Goal: Task Accomplishment & Management: Manage account settings

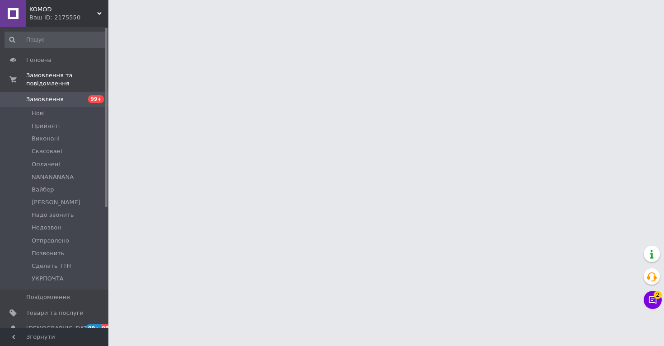
click at [648, 299] on icon at bounding box center [652, 299] width 9 height 9
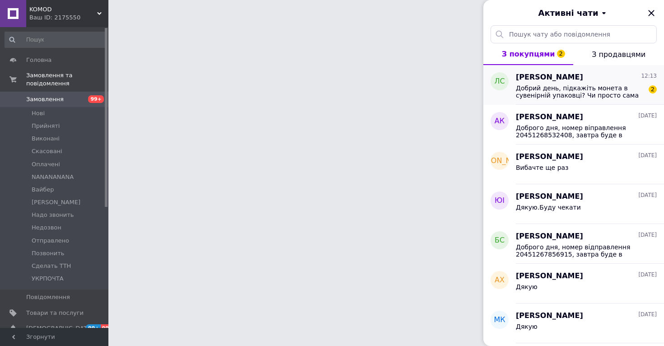
click at [556, 99] on div "Лилия Сергеевна Чугай 12:13 Добрий день, підкажіть монета в сувенірній упаковці…" at bounding box center [590, 85] width 148 height 40
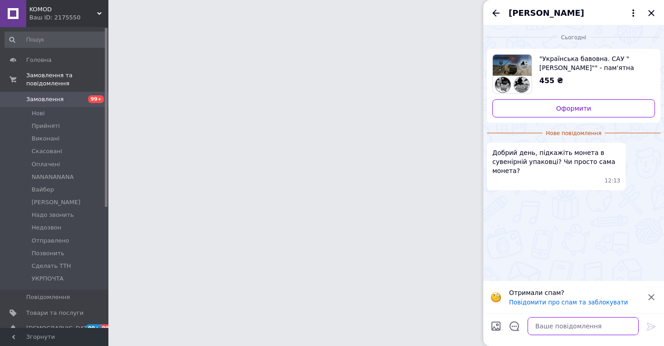
click at [547, 327] on textarea at bounding box center [582, 326] width 111 height 18
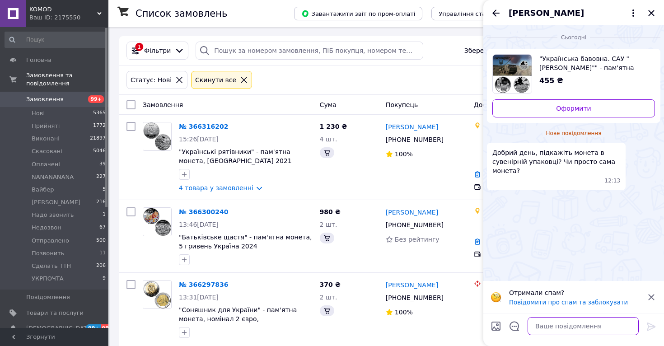
type textarea "L"
type textarea "Доброго дня, в сувенірній"
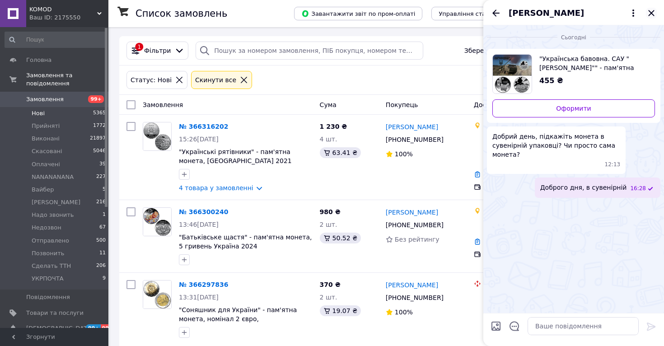
click at [654, 12] on icon "Закрити" at bounding box center [651, 13] width 11 height 11
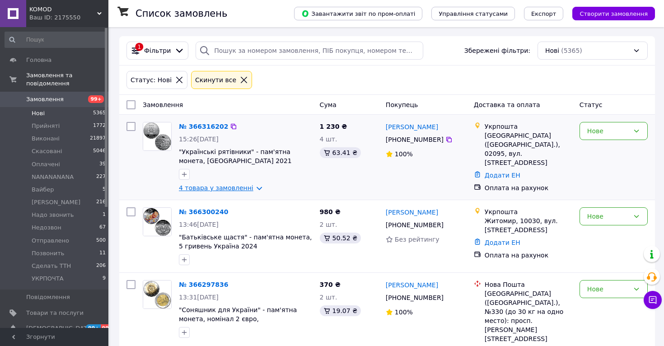
click at [212, 186] on link "4 товара у замовленні" at bounding box center [216, 187] width 75 height 7
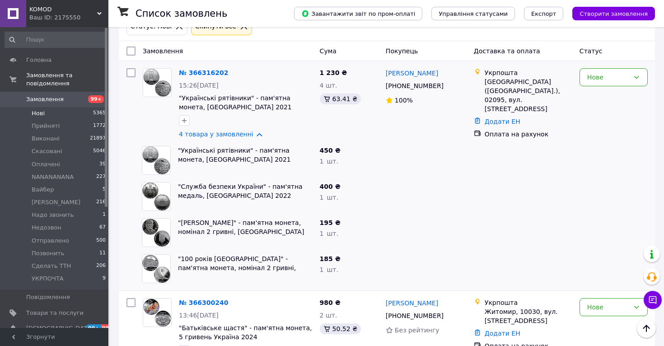
scroll to position [46, 0]
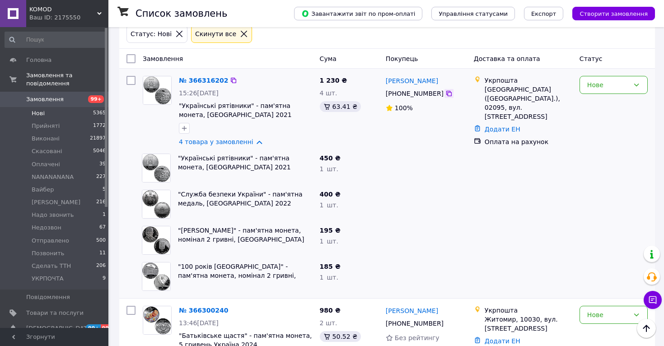
click at [448, 94] on icon at bounding box center [448, 93] width 7 height 7
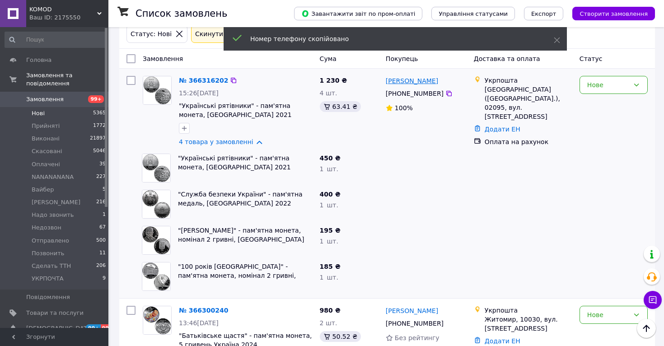
click at [424, 79] on link "[PERSON_NAME]" at bounding box center [412, 80] width 52 height 9
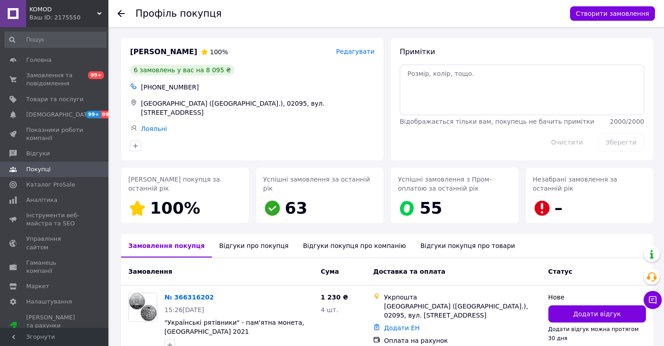
scroll to position [65, 0]
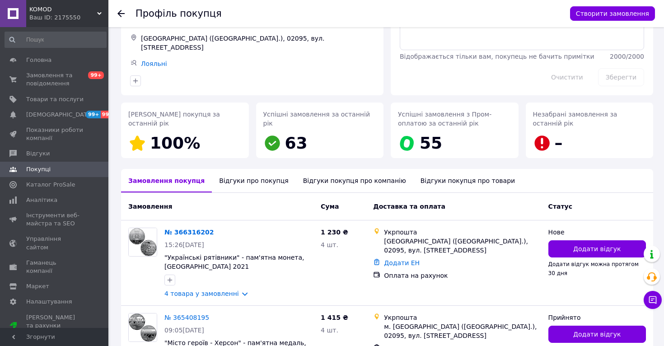
click at [250, 177] on div "Відгуки про покупця" at bounding box center [254, 180] width 84 height 23
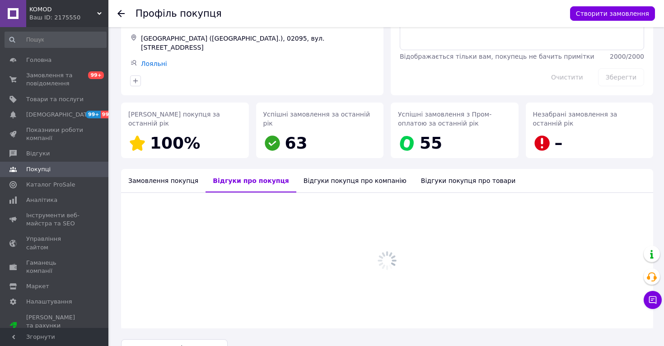
click at [182, 178] on div "Замовлення покупця" at bounding box center [163, 180] width 84 height 23
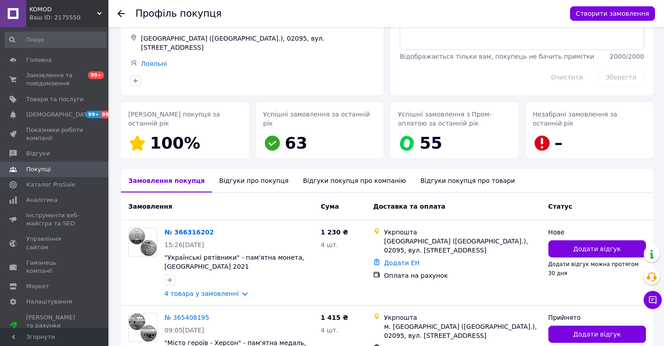
click at [236, 184] on div "Відгуки про покупця" at bounding box center [254, 180] width 84 height 23
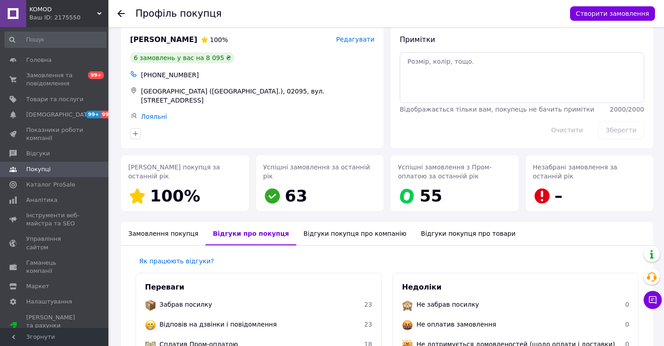
scroll to position [0, 0]
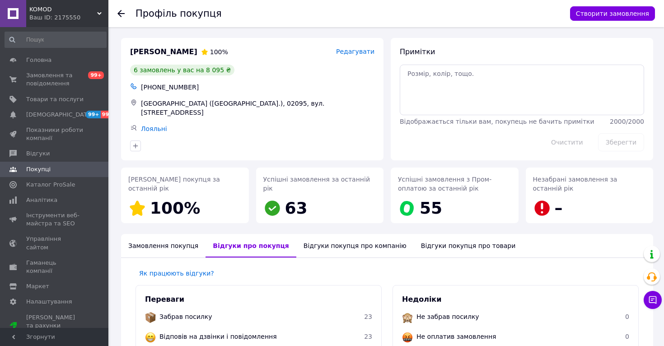
click at [122, 16] on icon at bounding box center [120, 13] width 7 height 7
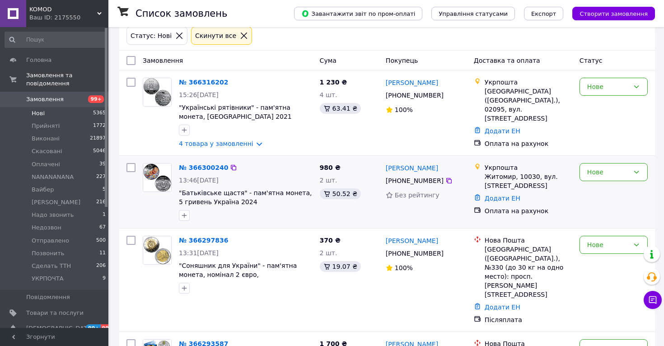
scroll to position [45, 0]
click at [446, 178] on icon at bounding box center [448, 179] width 5 height 5
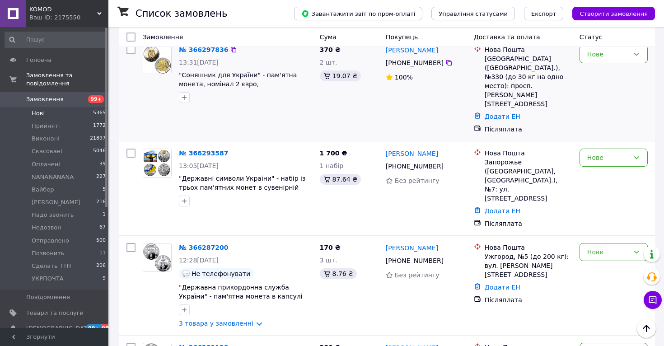
scroll to position [213, 0]
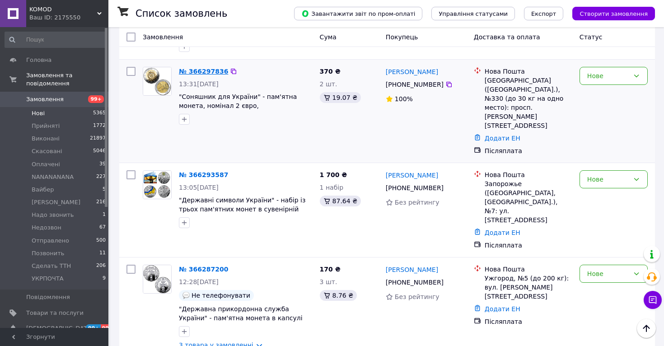
click at [190, 70] on link "№ 366297836" at bounding box center [203, 71] width 49 height 7
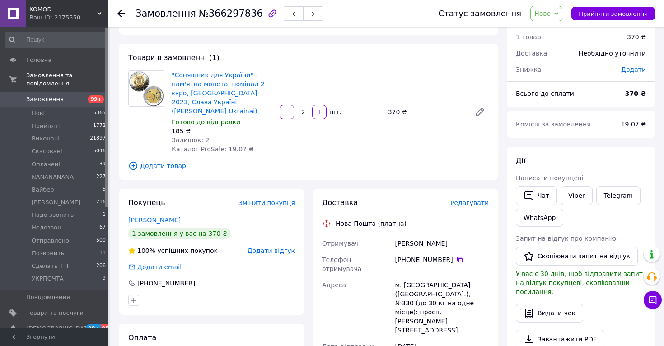
scroll to position [53, 0]
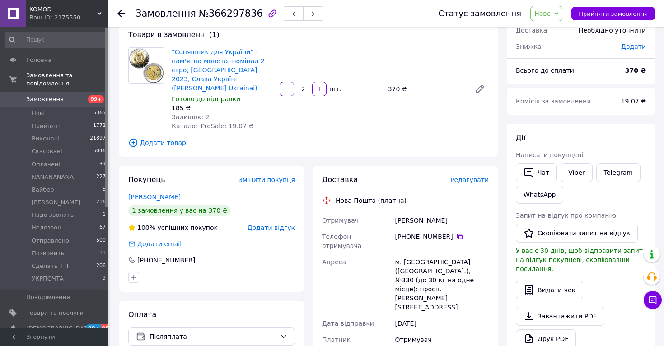
click at [407, 254] on div "м. [GEOGRAPHIC_DATA] ([GEOGRAPHIC_DATA].), №330 (до 30 кг на одне місце): просп…" at bounding box center [441, 284] width 97 height 61
copy div "[GEOGRAPHIC_DATA]"
click at [461, 234] on icon at bounding box center [459, 236] width 5 height 5
click at [403, 212] on div "Солодов Сергій" at bounding box center [441, 220] width 97 height 16
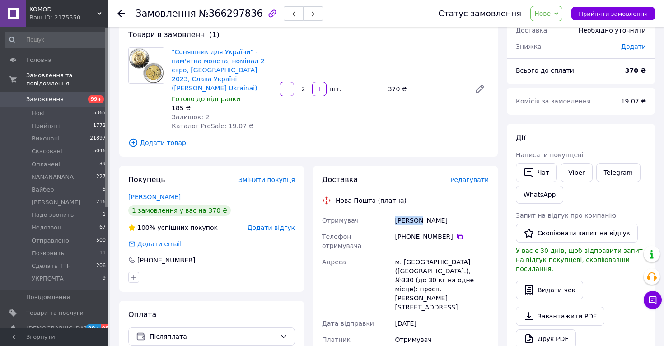
click at [403, 212] on div "Солодов Сергій" at bounding box center [441, 220] width 97 height 16
copy div "Солодов Сергій"
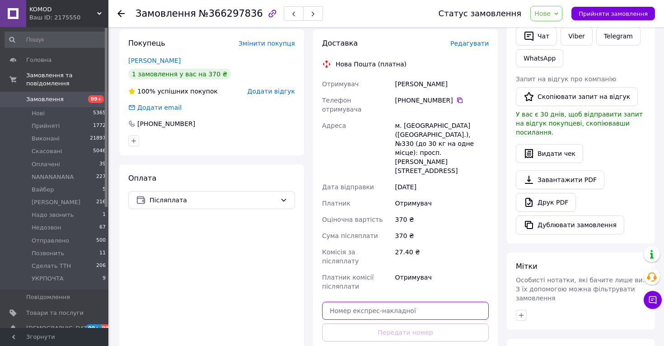
click at [375, 302] on input "text" at bounding box center [405, 311] width 167 height 18
paste input "20451269169388"
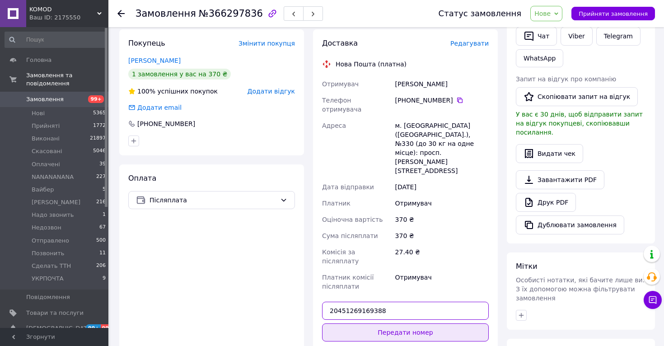
type input "20451269169388"
click at [377, 323] on button "Передати номер" at bounding box center [405, 332] width 167 height 18
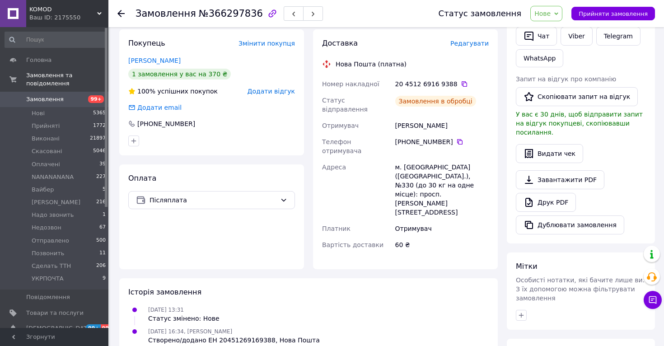
click at [589, 15] on span "Прийняти замовлення" at bounding box center [612, 13] width 69 height 7
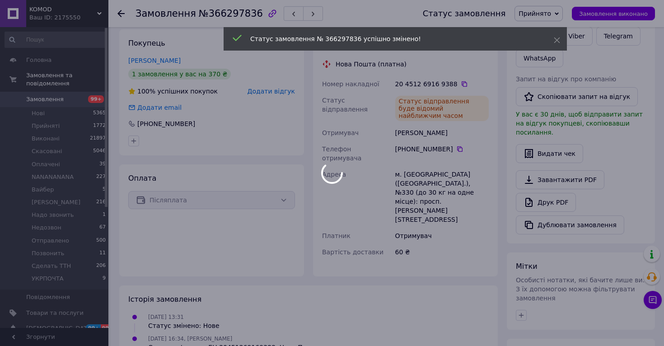
scroll to position [0, 0]
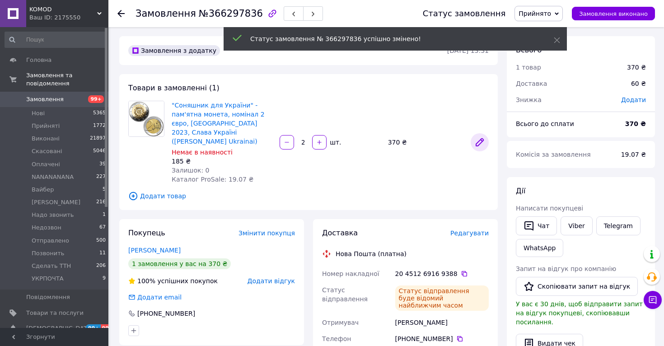
click at [483, 137] on icon at bounding box center [479, 142] width 11 height 11
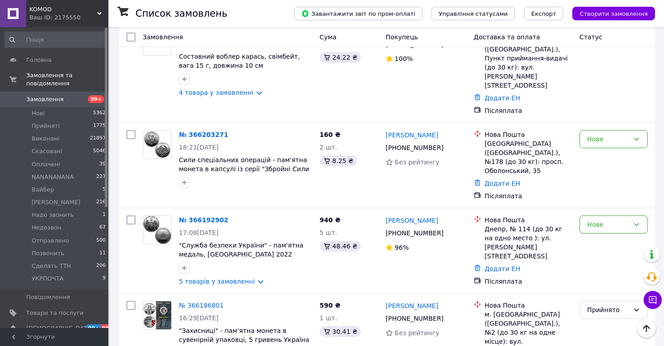
scroll to position [1210, 0]
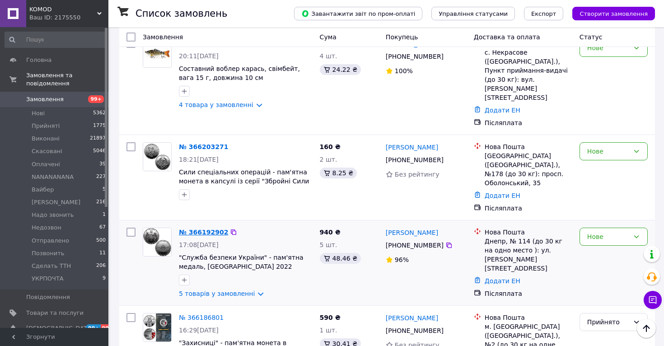
click at [197, 228] on link "№ 366192902" at bounding box center [203, 231] width 49 height 7
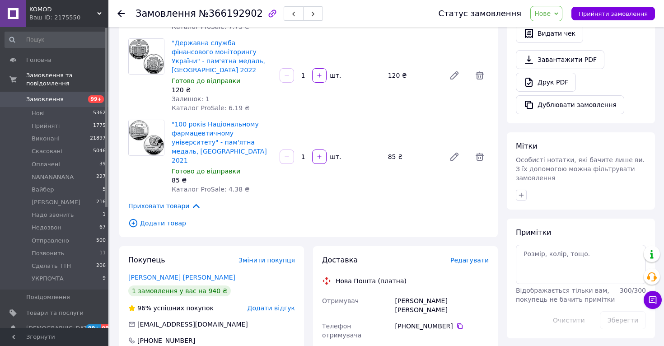
scroll to position [339, 0]
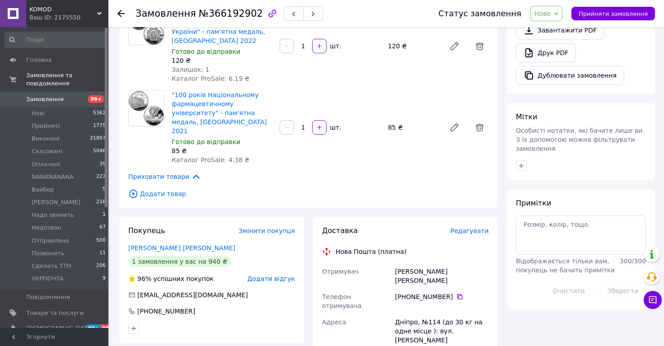
click at [463, 292] on div "[PHONE_NUMBER]" at bounding box center [441, 296] width 93 height 9
click at [460, 293] on icon at bounding box center [459, 296] width 7 height 7
click at [53, 115] on li "Нові 5362" at bounding box center [55, 113] width 111 height 13
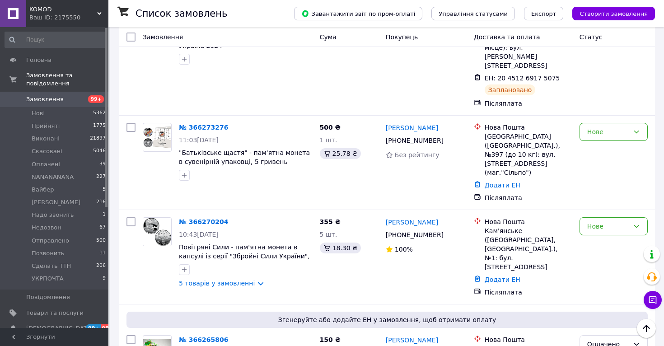
scroll to position [570, 0]
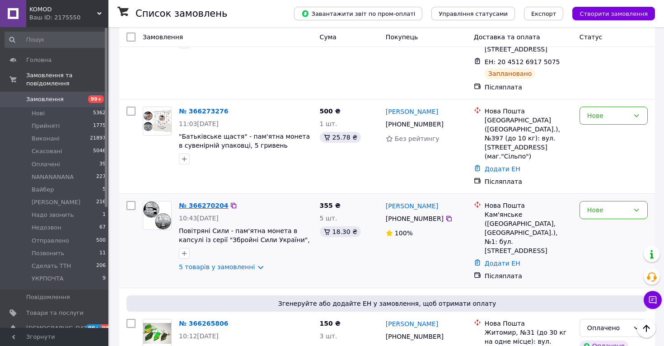
click at [203, 202] on link "№ 366270204" at bounding box center [203, 205] width 49 height 7
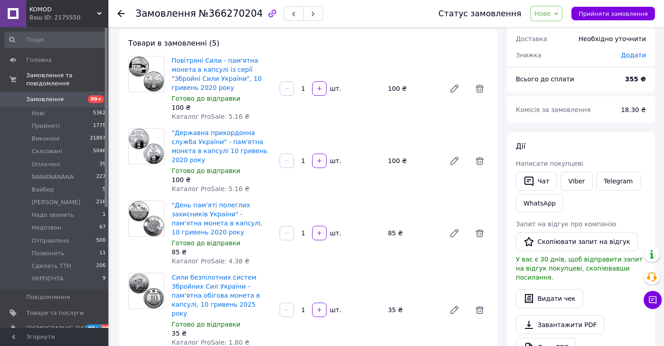
scroll to position [212, 0]
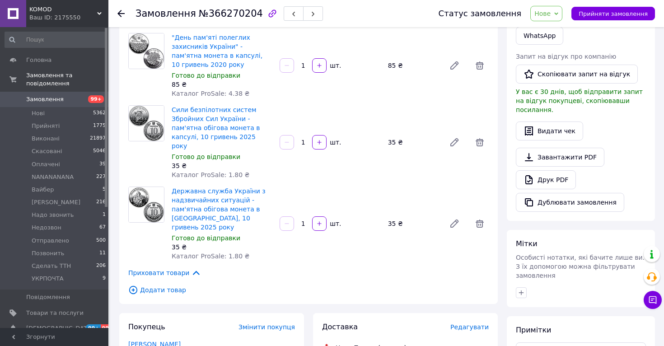
click at [161, 340] on link "[PERSON_NAME]" at bounding box center [154, 343] width 52 height 7
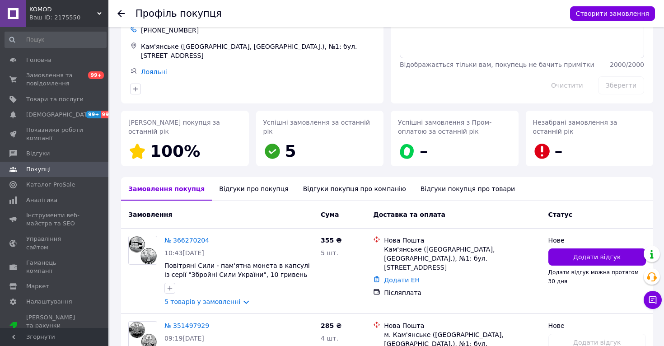
scroll to position [150, 0]
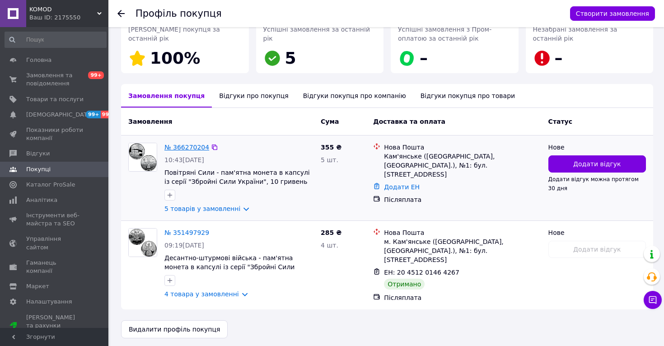
click at [193, 148] on link "№ 366270204" at bounding box center [186, 147] width 45 height 7
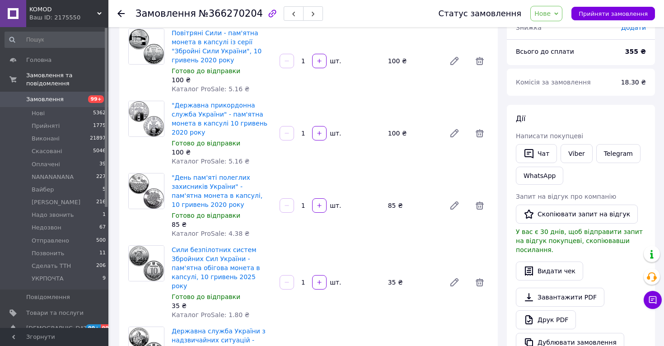
scroll to position [14, 0]
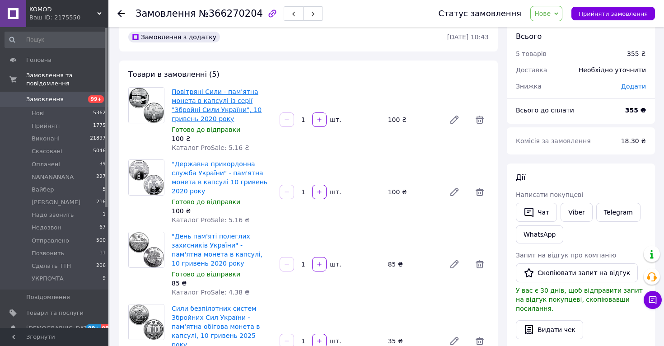
click at [223, 105] on link "Повітряні Сили - пам'ятна монета в капсулі із серії "Збройні Сили України", 10 …" at bounding box center [217, 105] width 90 height 34
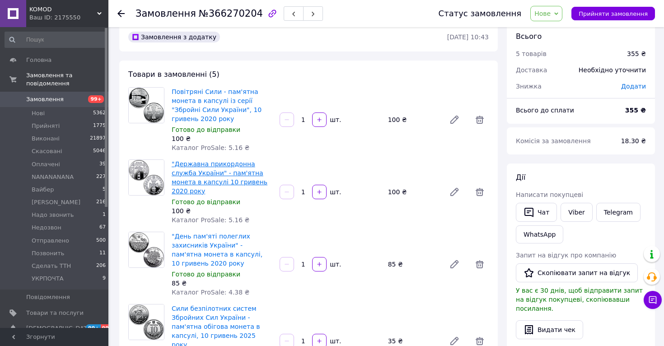
click at [202, 166] on link ""Державна прикордонна служба України" - пам'ятна монета в капсулі 10 гривень 20…" at bounding box center [220, 177] width 96 height 34
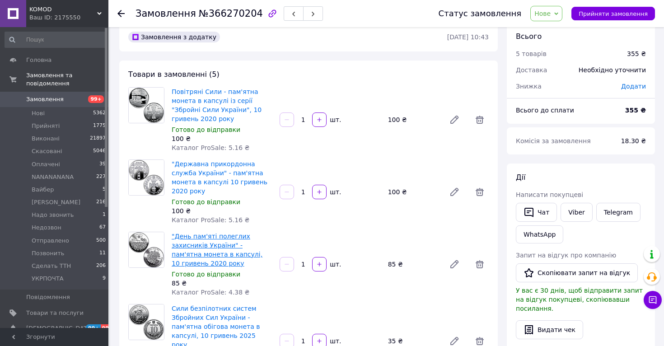
click at [201, 233] on link ""День пам'яті полеглих захисників України" - пам'ятна монета в капсулі, 10 грив…" at bounding box center [217, 250] width 91 height 34
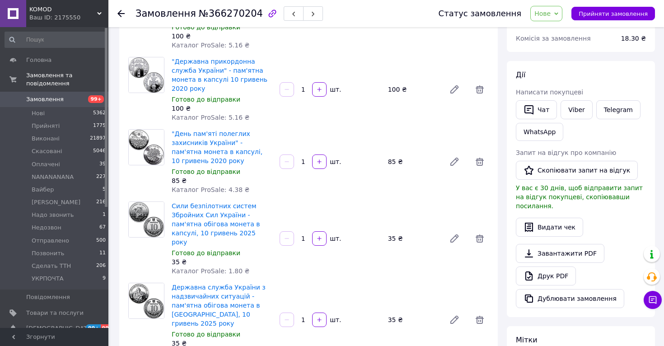
click at [192, 201] on span "Сили безпілотних систем Збройних Сил України - пам'ятна обігова монета в капсул…" at bounding box center [222, 223] width 101 height 45
click at [202, 202] on link "Сили безпілотних систем Збройних Сил України - пам'ятна обігова монета в капсул…" at bounding box center [216, 223] width 89 height 43
click at [200, 284] on link "Державна служба України з надзвичайних ситуацій - пам'ятна обігова монета в [GE…" at bounding box center [219, 305] width 94 height 43
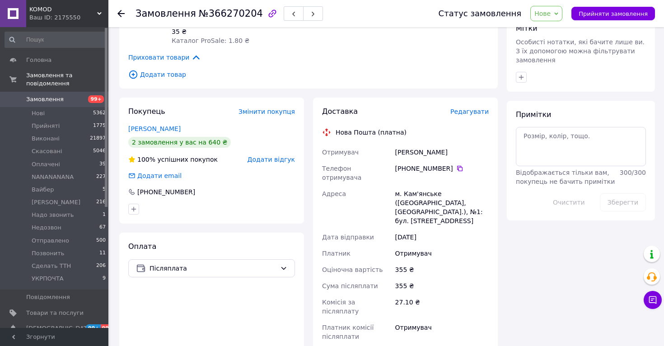
scroll to position [451, 0]
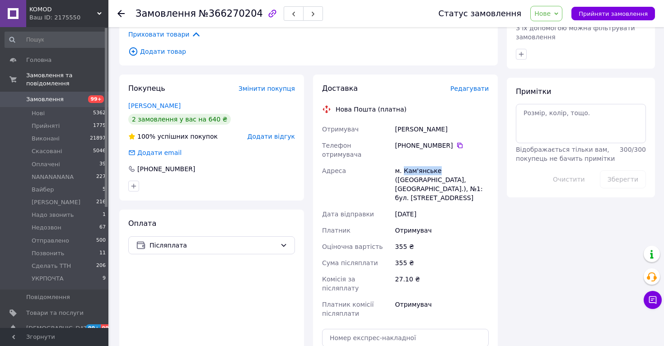
drag, startPoint x: 403, startPoint y: 132, endPoint x: 457, endPoint y: 134, distance: 53.8
click at [457, 163] on div "м. Кам'янське ([GEOGRAPHIC_DATA], [GEOGRAPHIC_DATA].), №1: бул. [STREET_ADDRESS]" at bounding box center [441, 184] width 97 height 43
copy div "Кам'янське"
click at [458, 142] on icon at bounding box center [459, 145] width 7 height 7
click at [408, 121] on div "[PERSON_NAME]" at bounding box center [441, 129] width 97 height 16
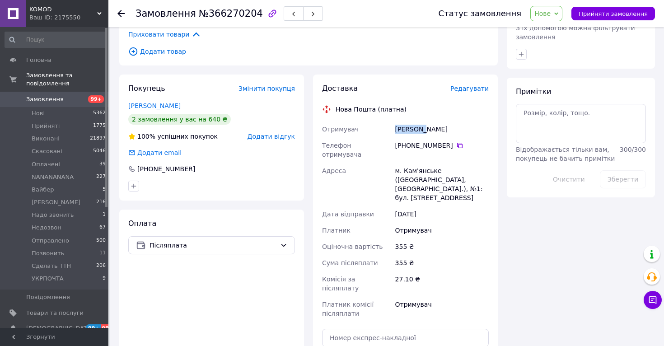
click at [408, 121] on div "[PERSON_NAME]" at bounding box center [441, 129] width 97 height 16
copy div "[PERSON_NAME]"
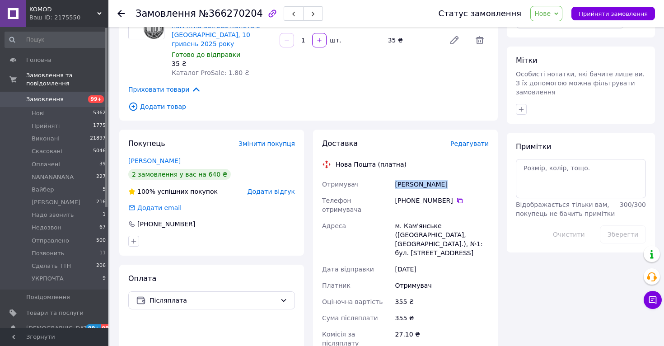
scroll to position [423, 0]
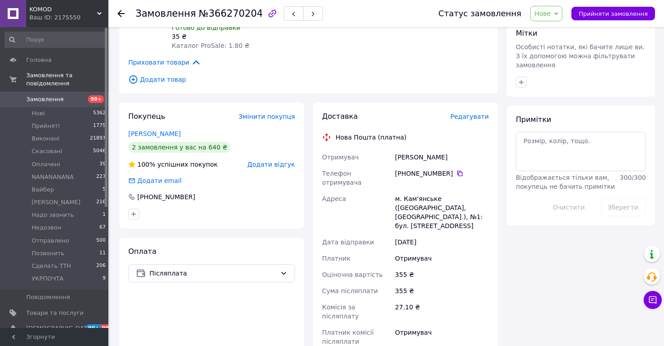
paste input "20451269178890"
type input "20451269178890"
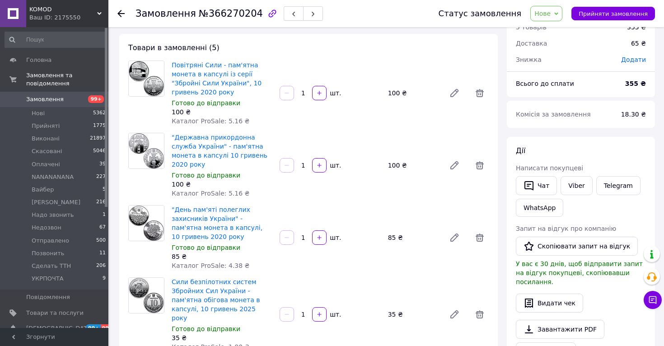
scroll to position [43, 0]
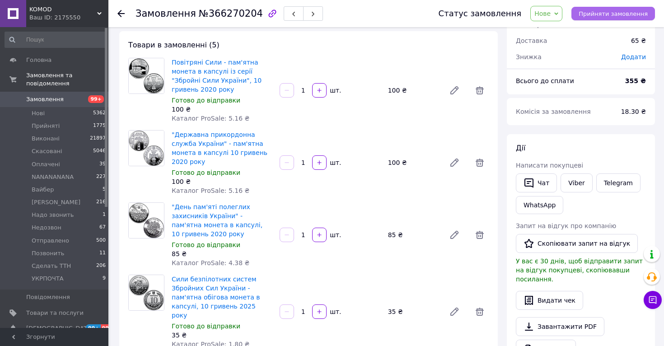
click at [593, 19] on button "Прийняти замовлення" at bounding box center [613, 14] width 84 height 14
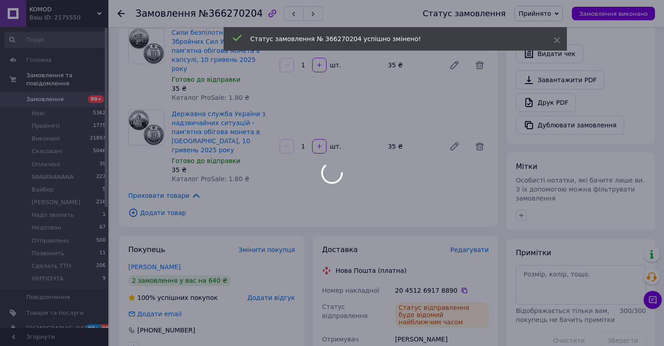
scroll to position [290, 0]
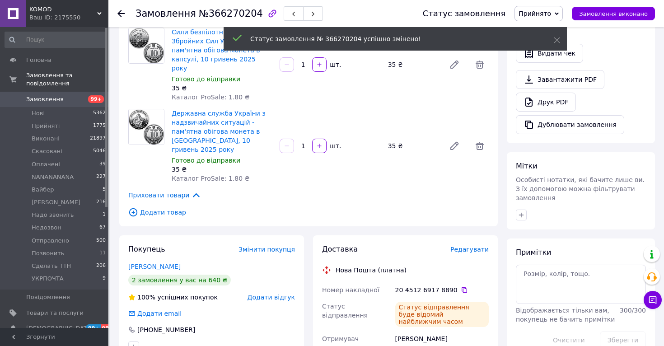
click at [443, 285] on div "20 4512 6917 8890" at bounding box center [441, 289] width 93 height 9
copy div "8890"
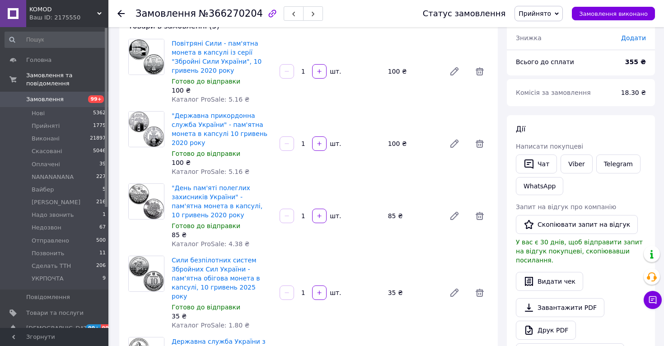
scroll to position [59, 0]
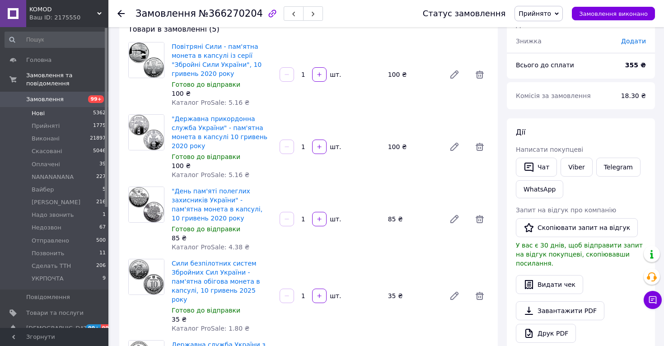
click at [65, 116] on li "Нові 5362" at bounding box center [55, 113] width 111 height 13
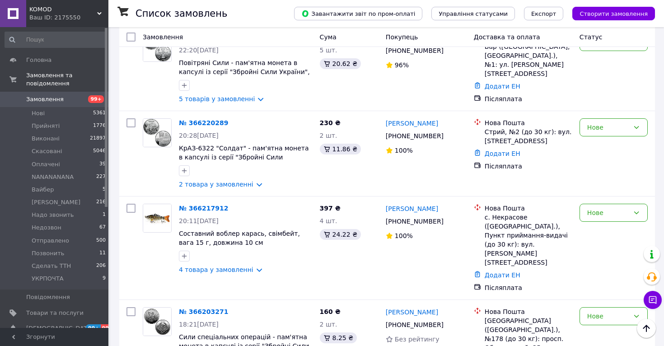
scroll to position [1066, 0]
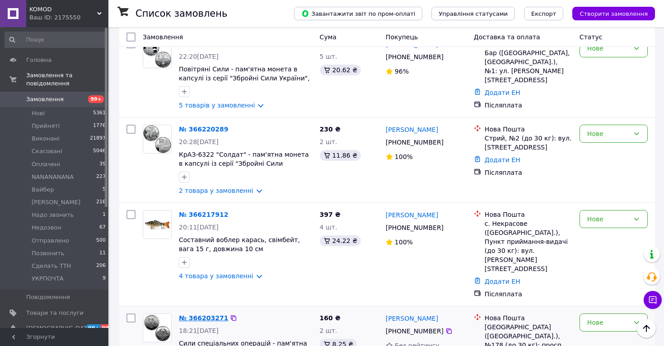
click at [196, 314] on link "№ 366203271" at bounding box center [203, 317] width 49 height 7
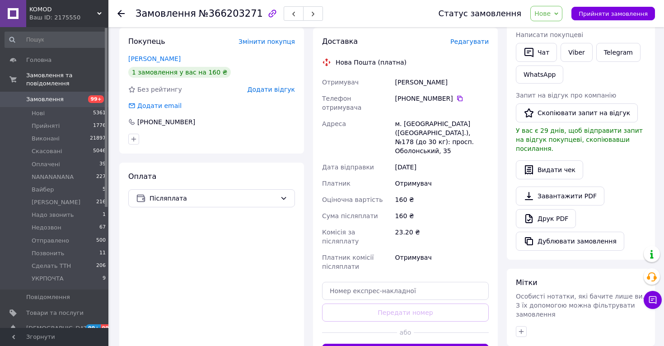
scroll to position [150, 0]
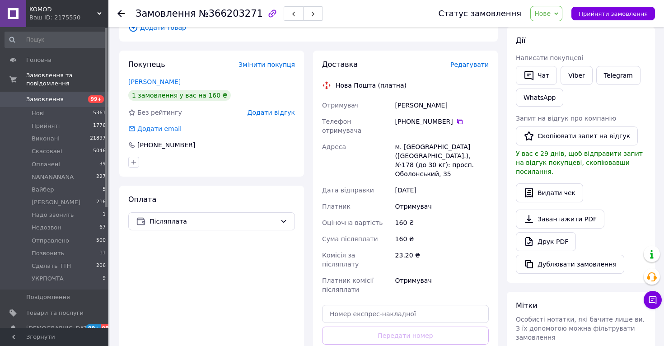
click at [407, 139] on div "м. [GEOGRAPHIC_DATA] ([GEOGRAPHIC_DATA].), №178 (до 30 кг): просп. Оболонський,…" at bounding box center [441, 160] width 97 height 43
copy div "[GEOGRAPHIC_DATA]"
click at [457, 121] on icon at bounding box center [459, 121] width 7 height 7
click at [438, 105] on div "[PERSON_NAME]" at bounding box center [441, 105] width 97 height 16
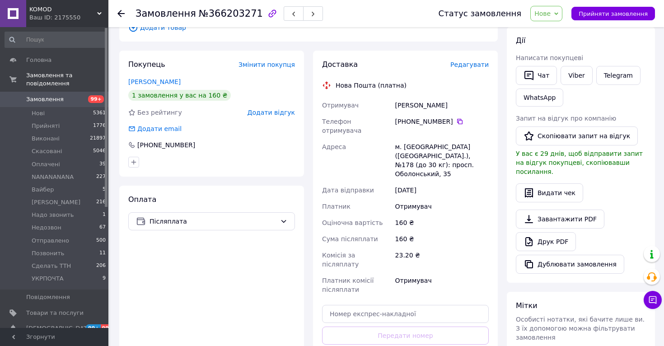
click at [438, 105] on div "[PERSON_NAME]" at bounding box center [441, 105] width 97 height 16
copy div "[PERSON_NAME]"
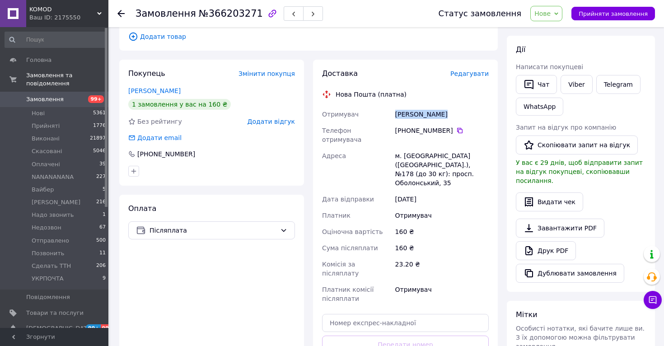
scroll to position [191, 0]
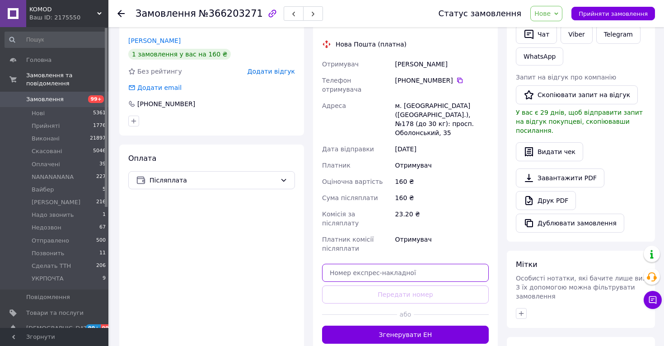
click at [377, 264] on input "text" at bounding box center [405, 273] width 167 height 18
paste input "20451269181113"
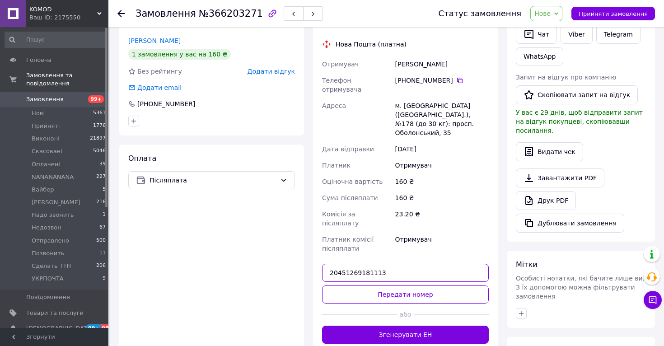
type input "20451269181113"
click at [377, 257] on div "Доставка Редагувати Нова Пошта (платна) Отримувач [PERSON_NAME] Телефон отримув…" at bounding box center [405, 181] width 167 height 325
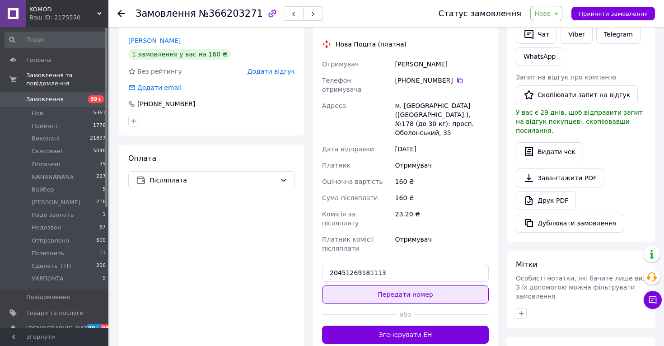
click at [379, 285] on button "Передати номер" at bounding box center [405, 294] width 167 height 18
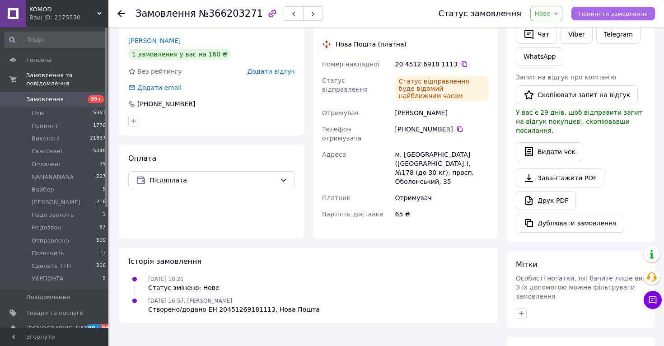
click at [597, 14] on span "Прийняти замовлення" at bounding box center [612, 13] width 69 height 7
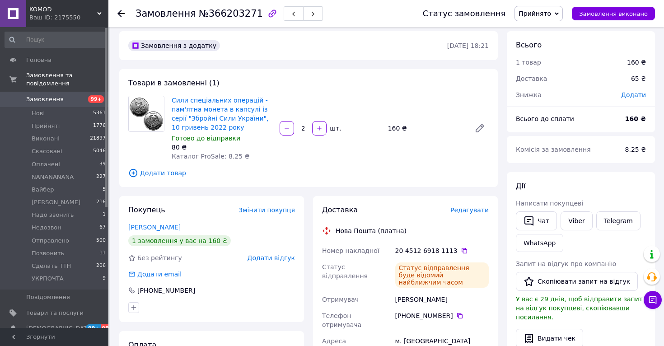
scroll to position [0, 0]
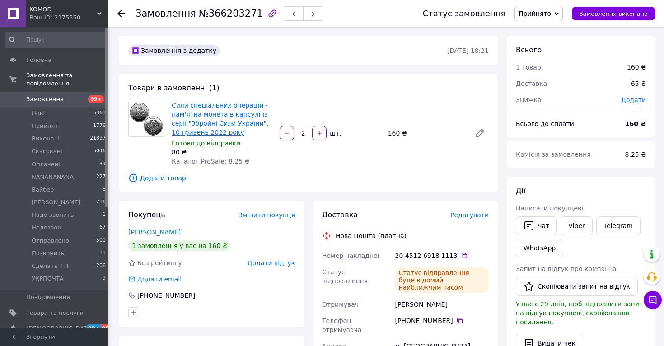
click at [237, 123] on link "Сили спеціальних операцій - пам'ятна монета в капсулі із серії "Збройні Сили Ук…" at bounding box center [220, 119] width 97 height 34
click at [443, 258] on div "20 4512 6918 1113" at bounding box center [441, 255] width 93 height 9
copy div "1113"
click at [462, 316] on div "[PHONE_NUMBER]" at bounding box center [441, 320] width 93 height 9
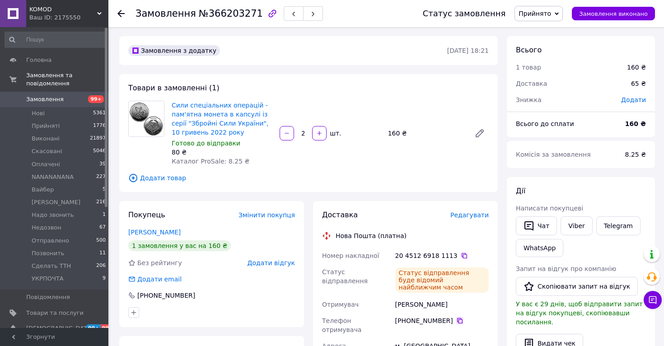
click at [458, 318] on icon at bounding box center [459, 320] width 5 height 5
click at [462, 255] on icon at bounding box center [464, 255] width 5 height 5
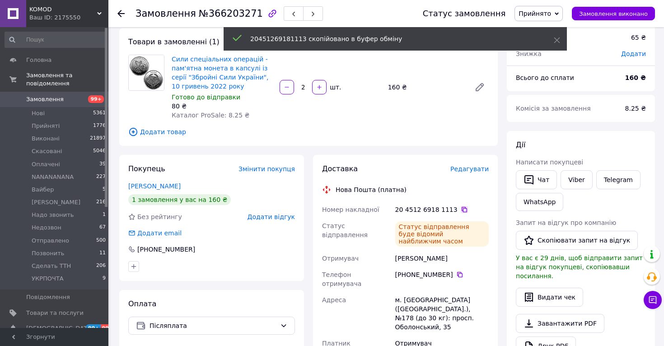
scroll to position [52, 0]
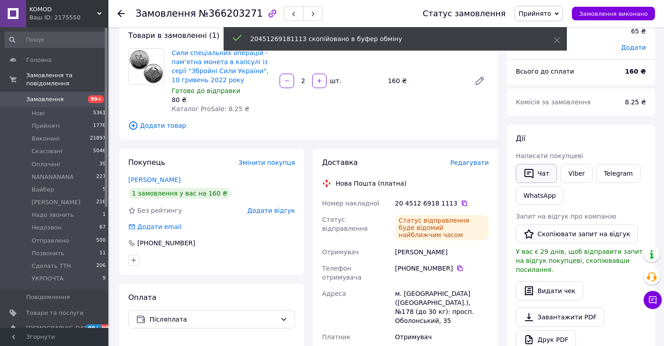
click at [526, 173] on icon "button" at bounding box center [528, 173] width 11 height 11
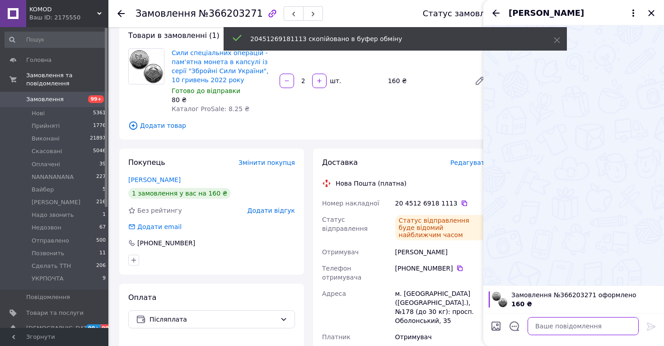
click at [563, 330] on textarea at bounding box center [582, 326] width 111 height 18
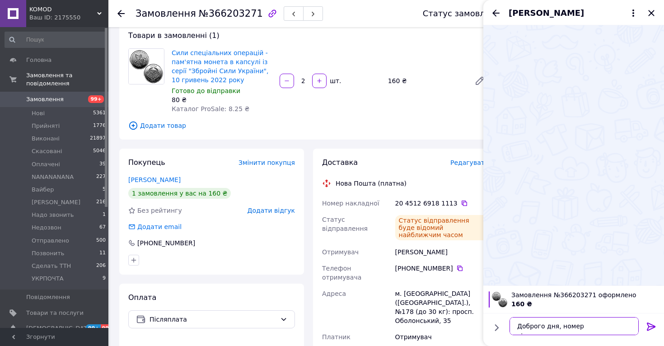
paste textarea "20451269181113"
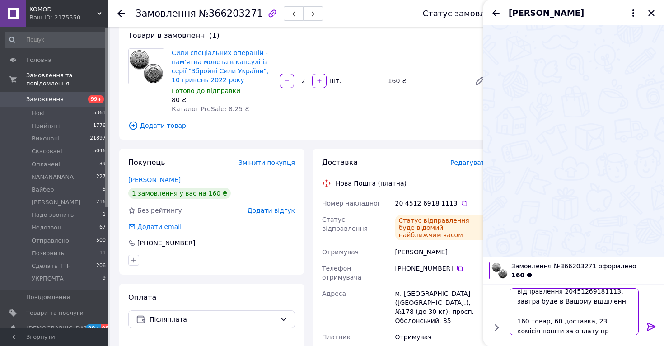
scroll to position [11, 0]
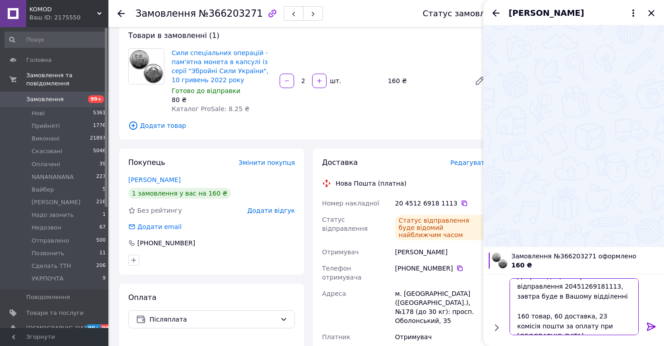
type textarea "Доброго дня, номер відправлення 20451269181113, завтра буде в Вашому відділенні…"
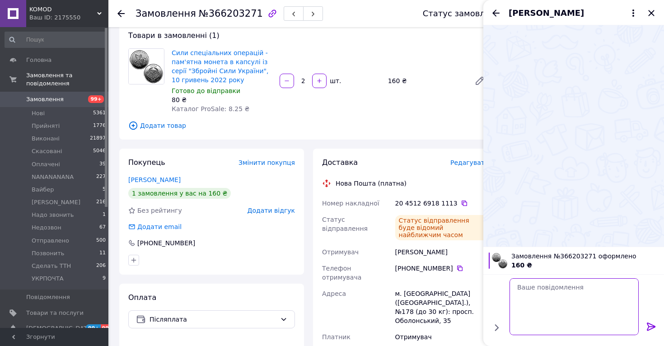
scroll to position [0, 0]
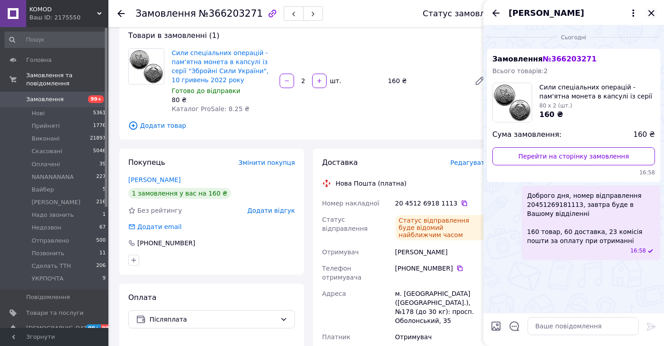
click at [651, 10] on icon "Закрити" at bounding box center [651, 13] width 11 height 11
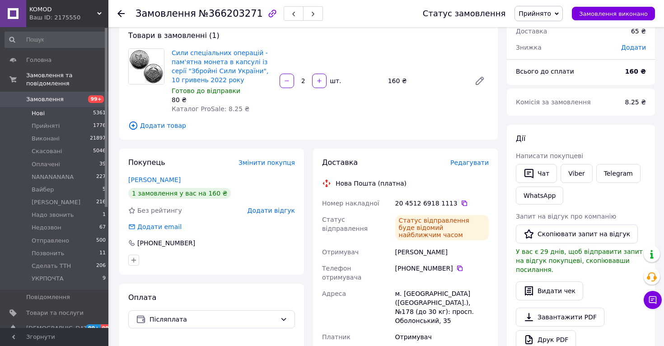
click at [71, 114] on li "Нові 5361" at bounding box center [55, 113] width 111 height 13
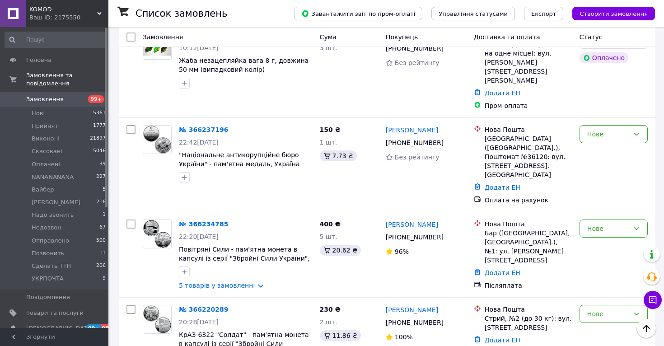
scroll to position [935, 0]
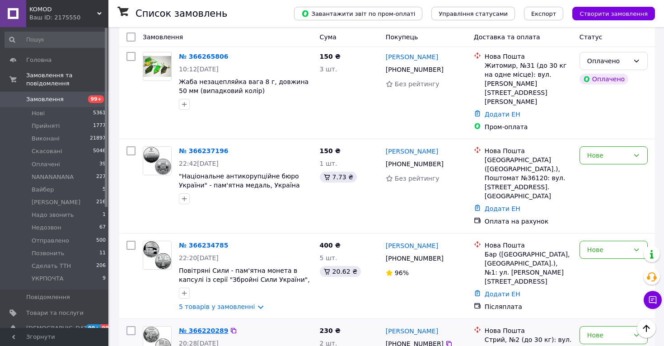
click at [195, 327] on link "№ 366220289" at bounding box center [203, 330] width 49 height 7
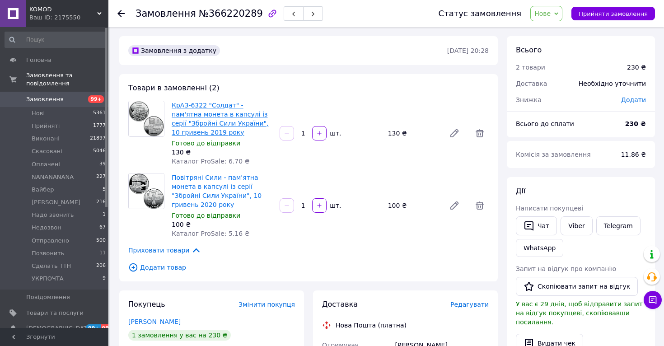
click at [203, 111] on link "КрАЗ-6322 "Солдат" - пам'ятна монета в капсулі із серії "Збройні Сили України",…" at bounding box center [220, 119] width 97 height 34
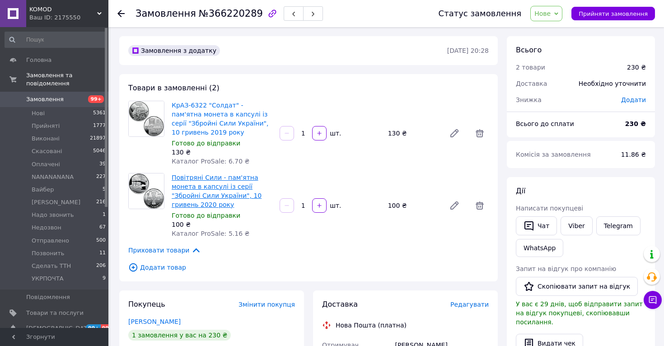
click at [218, 180] on link "Повітряні Сили - пам'ятна монета в капсулі із серії "Збройні Сили України", 10 …" at bounding box center [217, 191] width 90 height 34
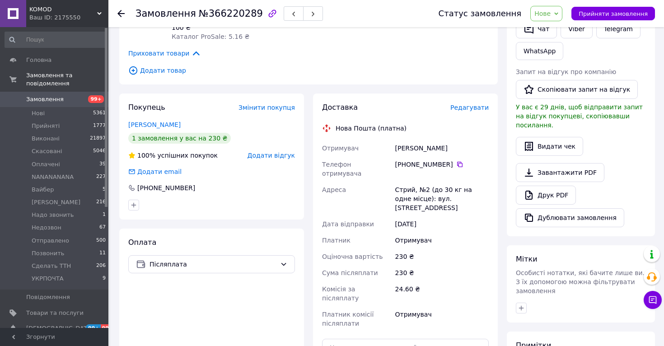
scroll to position [215, 0]
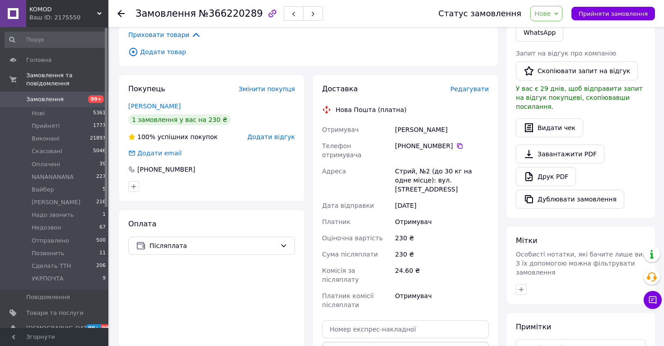
click at [398, 163] on div "Стрий, №2 (до 30 кг на одне місце): вул. [STREET_ADDRESS]" at bounding box center [441, 180] width 97 height 34
copy div "Стрий"
click at [456, 149] on icon at bounding box center [459, 145] width 7 height 7
click at [406, 126] on div "[PERSON_NAME]" at bounding box center [441, 129] width 97 height 16
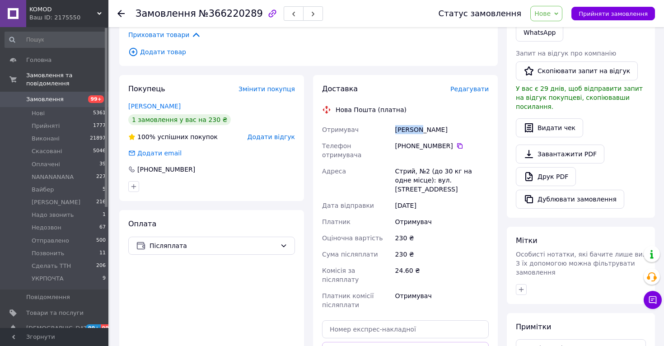
click at [406, 126] on div "[PERSON_NAME]" at bounding box center [441, 129] width 97 height 16
copy div "[PERSON_NAME]"
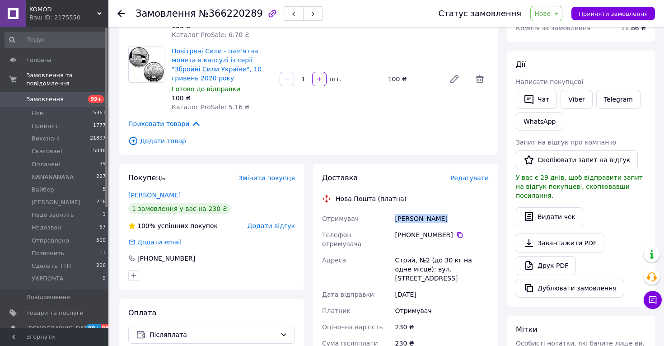
scroll to position [271, 0]
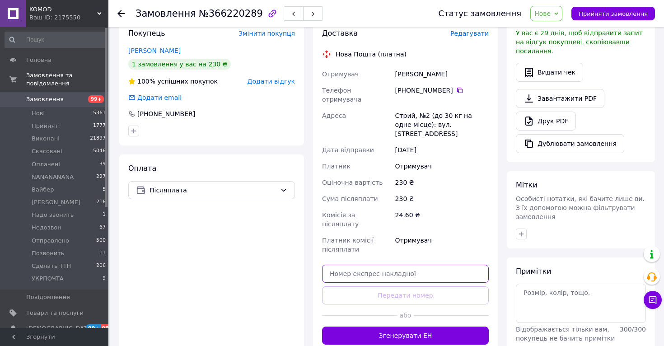
click at [404, 265] on input "text" at bounding box center [405, 274] width 167 height 18
paste input "20451269182644"
type input "20451269182644"
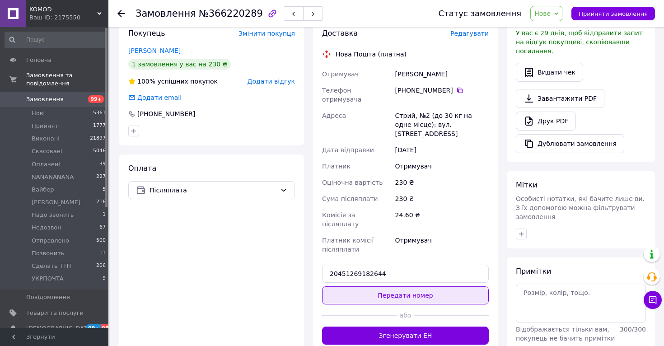
click at [404, 286] on button "Передати номер" at bounding box center [405, 295] width 167 height 18
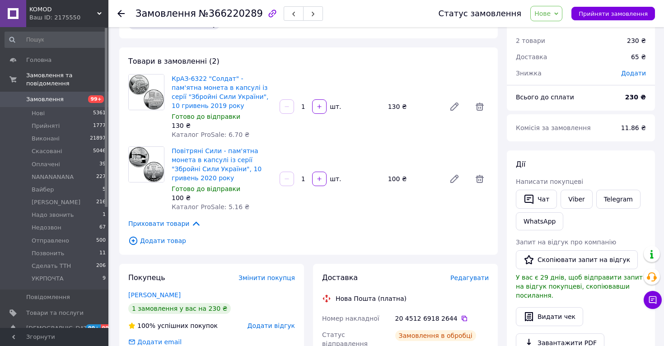
scroll to position [0, 0]
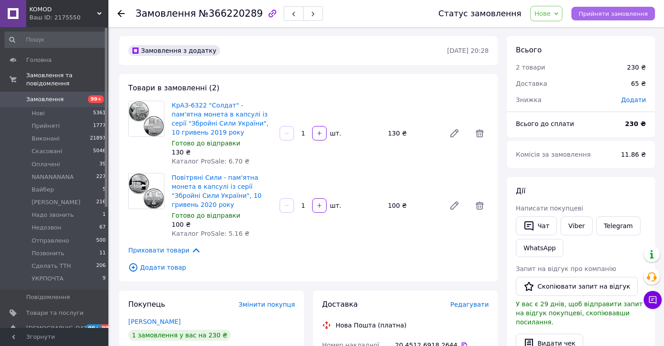
click at [593, 18] on button "Прийняти замовлення" at bounding box center [613, 14] width 84 height 14
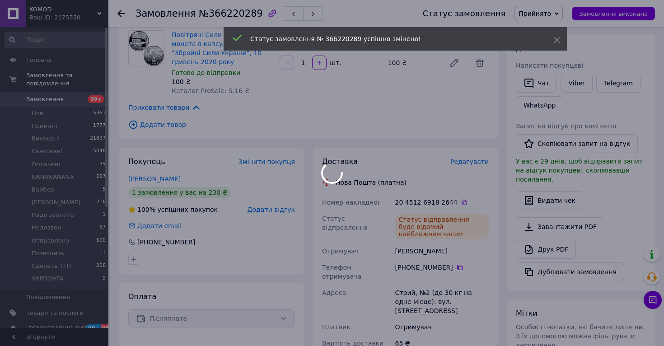
scroll to position [154, 0]
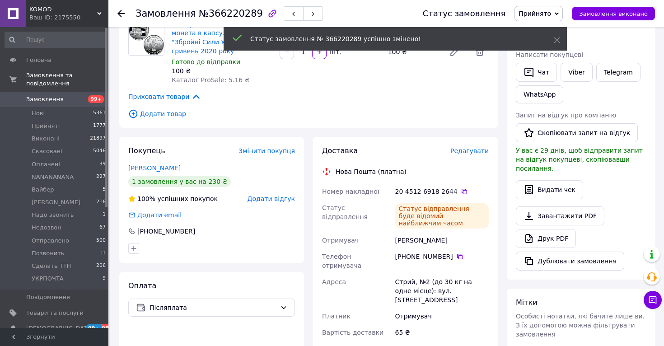
click at [446, 189] on div "20 4512 6918 2644" at bounding box center [441, 191] width 93 height 9
copy div "2644"
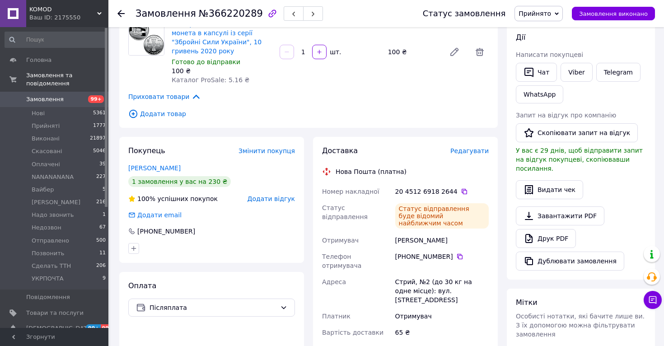
click at [465, 252] on div "[PHONE_NUMBER]" at bounding box center [441, 256] width 93 height 9
click at [462, 253] on icon at bounding box center [459, 256] width 7 height 7
click at [461, 193] on icon at bounding box center [464, 191] width 7 height 7
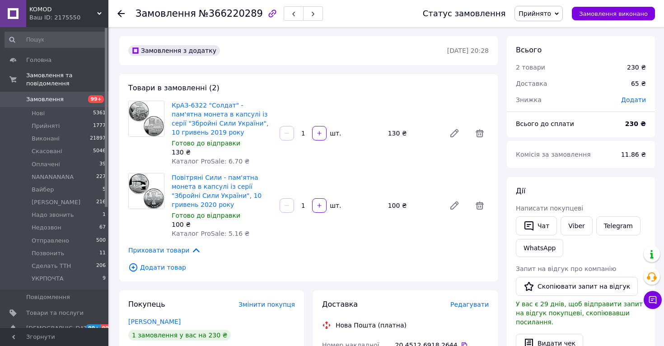
scroll to position [99, 0]
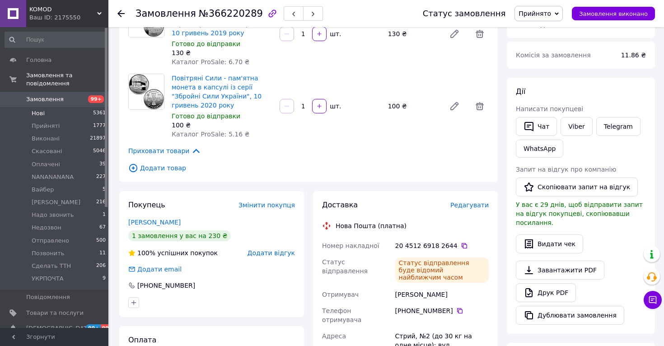
click at [59, 113] on li "Нові 5361" at bounding box center [55, 113] width 111 height 13
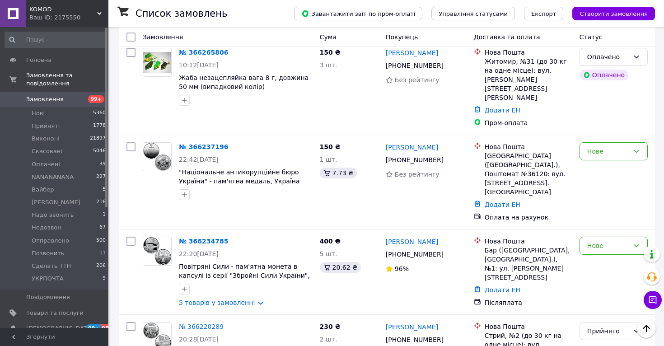
scroll to position [931, 0]
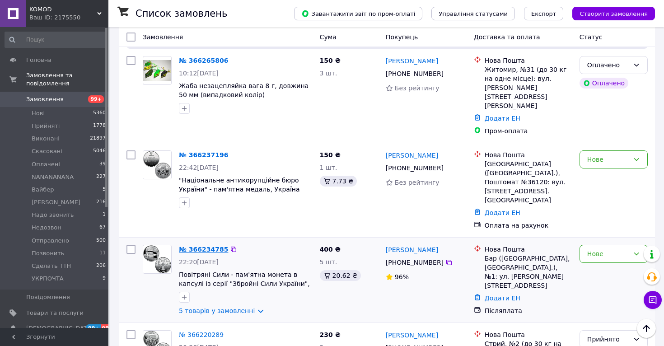
click at [202, 246] on link "№ 366234785" at bounding box center [203, 249] width 49 height 7
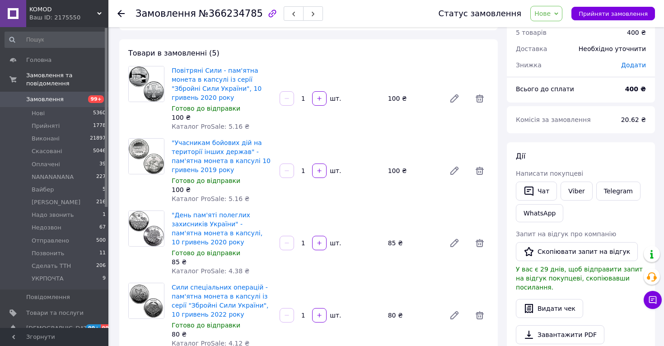
scroll to position [33, 0]
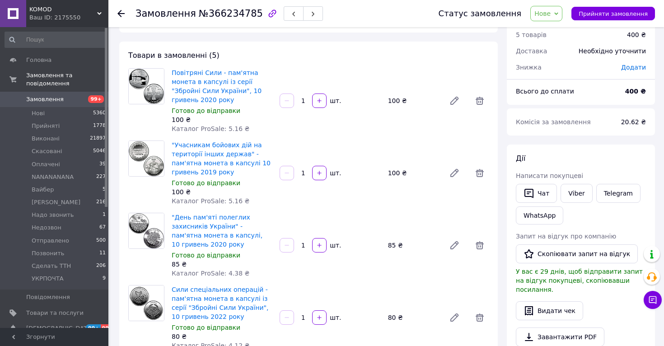
click at [213, 95] on span "Повітряні Сили - пам'ятна монета в капсулі із серії "Збройні Сили України", 10 …" at bounding box center [222, 86] width 101 height 36
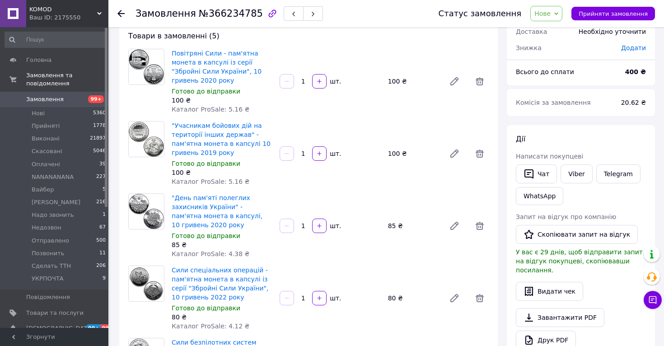
scroll to position [57, 0]
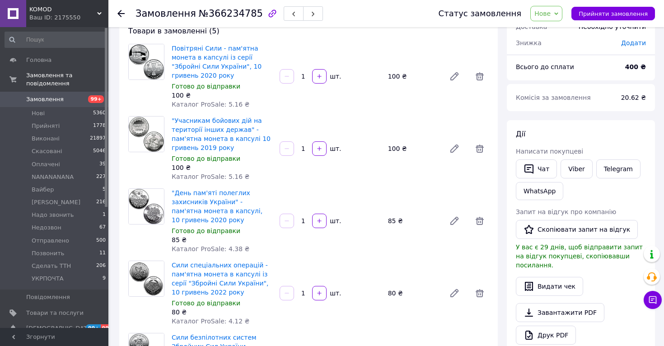
click at [201, 70] on span "Повітряні Сили - пам'ятна монета в капсулі із серії "Збройні Сили України", 10 …" at bounding box center [222, 62] width 101 height 36
click at [222, 38] on div "Товари в замовленні (5) Повітряні Сили - пам'ятна монета в капсулі із серії "Зб…" at bounding box center [308, 233] width 378 height 433
click at [220, 55] on link "Повітряні Сили - пам'ятна монета в капсулі із серії "Збройні Сили України", 10 …" at bounding box center [217, 62] width 90 height 34
click at [211, 124] on link ""Учасникам бойових дій на території інших держав" - пам'ятна монета в капсулі 1…" at bounding box center [221, 134] width 99 height 34
click at [201, 214] on link ""День пам'яті полеглих захисників України" - пам'ятна монета в капсулі, 10 грив…" at bounding box center [217, 206] width 91 height 34
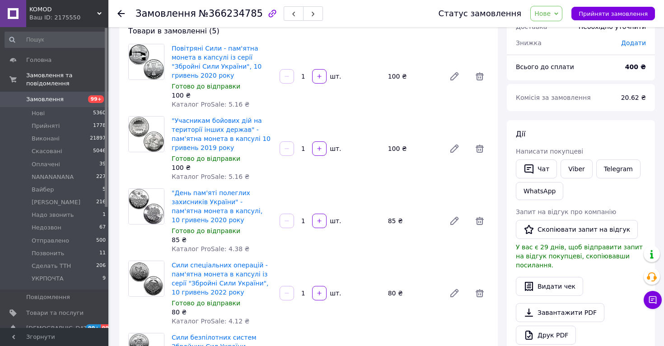
scroll to position [168, 0]
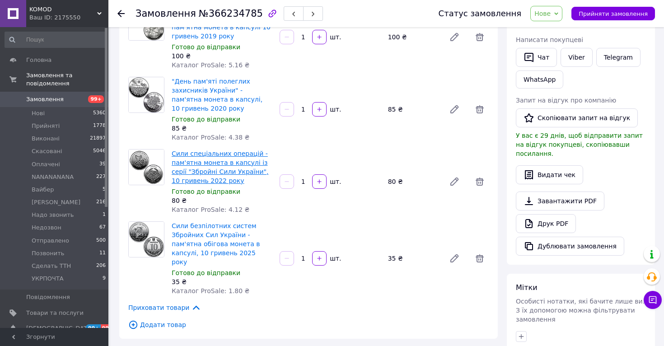
click at [220, 169] on link "Сили спеціальних операцій - пам'ятна монета в капсулі із серії "Збройні Сили Ук…" at bounding box center [220, 167] width 97 height 34
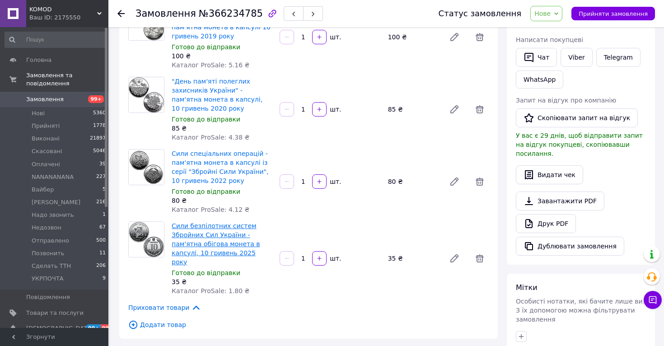
click at [202, 228] on link "Сили безпілотних систем Збройних Сил України - пам'ятна обігова монета в капсул…" at bounding box center [216, 243] width 89 height 43
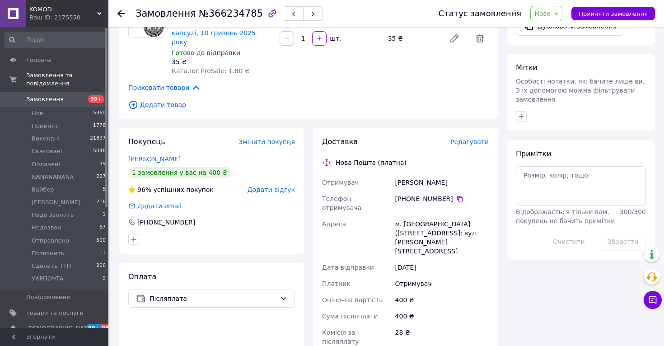
scroll to position [392, 0]
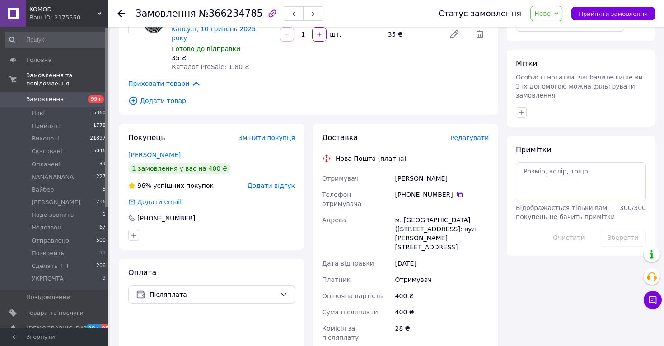
click at [407, 212] on div "м. [GEOGRAPHIC_DATA] ([STREET_ADDRESS]: вул. [PERSON_NAME][STREET_ADDRESS]" at bounding box center [441, 233] width 97 height 43
copy div "Бар"
click at [458, 191] on icon at bounding box center [459, 194] width 7 height 7
click at [415, 172] on div "[PERSON_NAME]" at bounding box center [441, 178] width 97 height 16
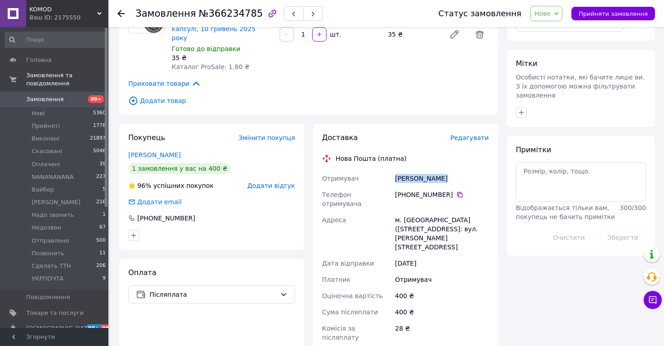
click at [415, 172] on div "[PERSON_NAME]" at bounding box center [441, 178] width 97 height 16
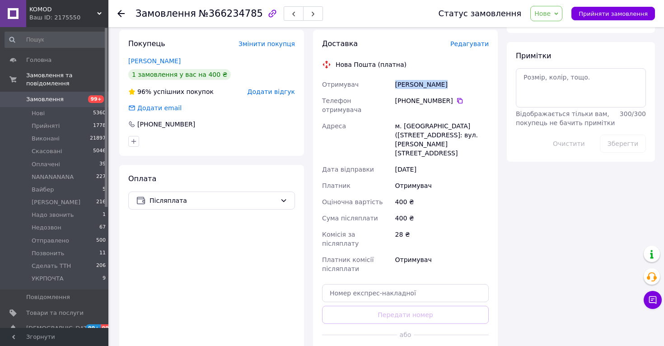
scroll to position [549, 0]
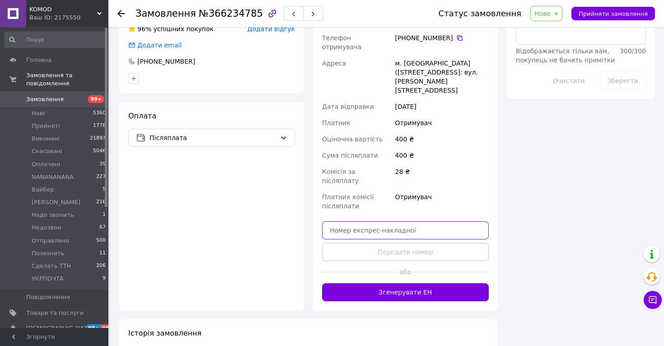
click at [432, 221] on input "text" at bounding box center [405, 230] width 167 height 18
paste input "20451269184763"
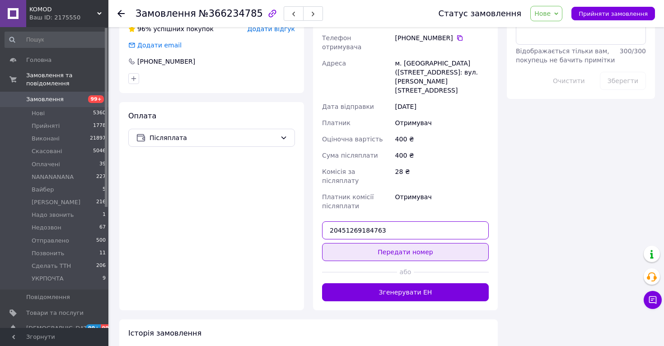
type input "20451269184763"
click at [430, 243] on button "Передати номер" at bounding box center [405, 252] width 167 height 18
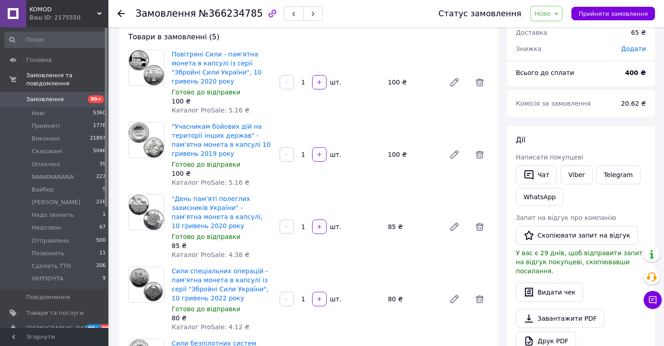
scroll to position [2, 0]
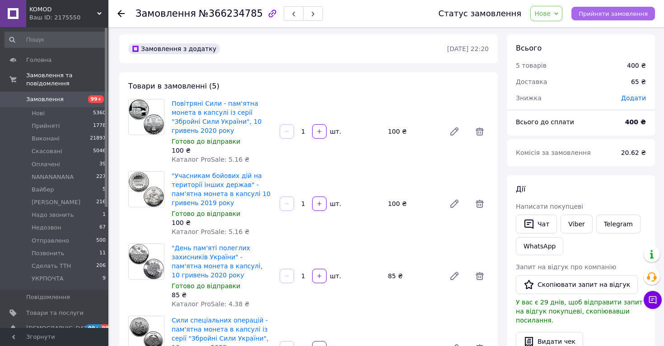
click at [595, 14] on span "Прийняти замовлення" at bounding box center [612, 13] width 69 height 7
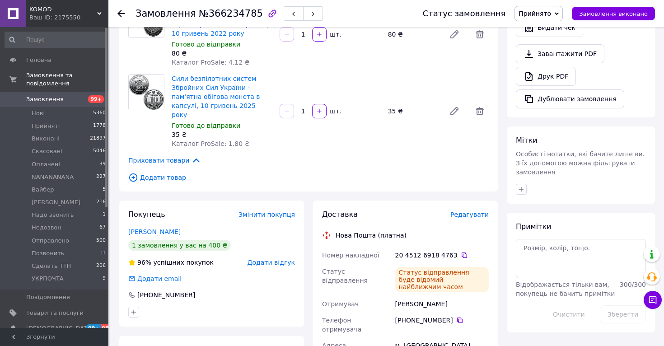
scroll to position [389, 0]
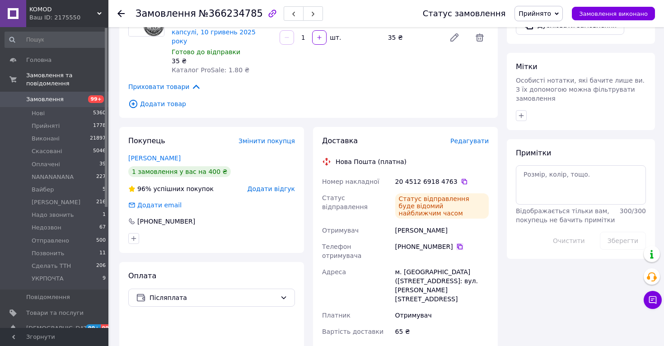
click at [460, 243] on icon at bounding box center [459, 246] width 7 height 7
click at [461, 178] on icon at bounding box center [464, 181] width 7 height 7
click at [50, 118] on li "Нові 5360" at bounding box center [55, 113] width 111 height 13
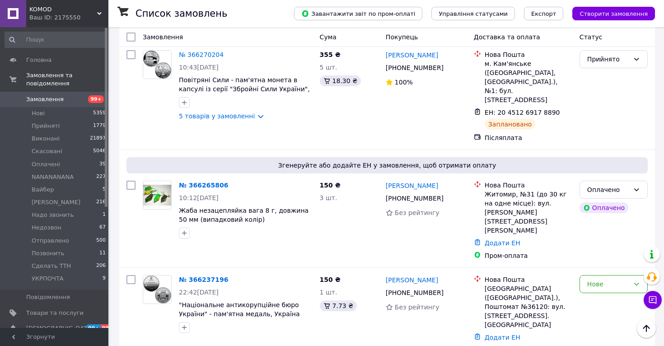
scroll to position [807, 0]
